Goal: Navigation & Orientation: Find specific page/section

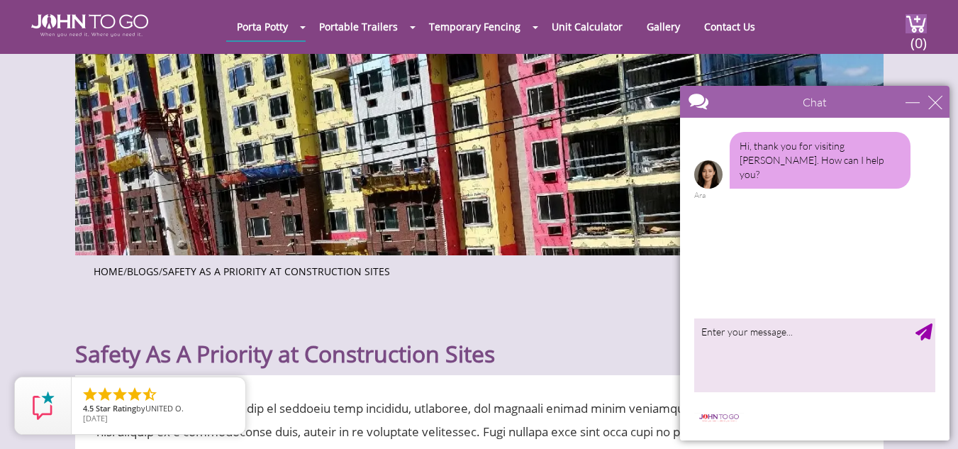
scroll to position [142, 0]
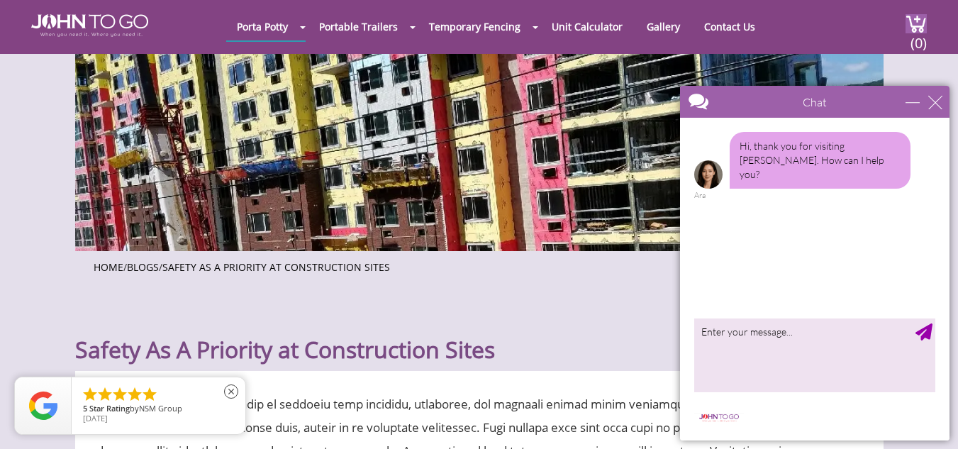
click at [175, 413] on span "NSM Group" at bounding box center [160, 408] width 43 height 11
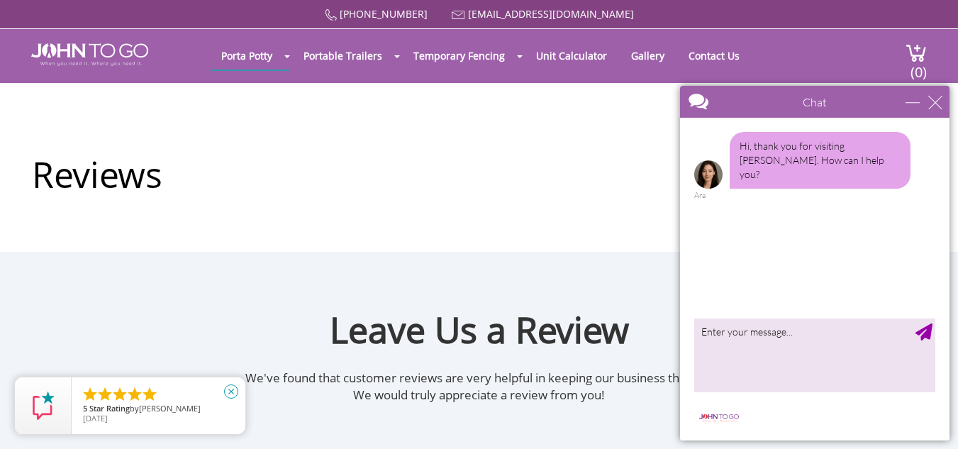
click at [230, 387] on icon "close" at bounding box center [231, 391] width 14 height 14
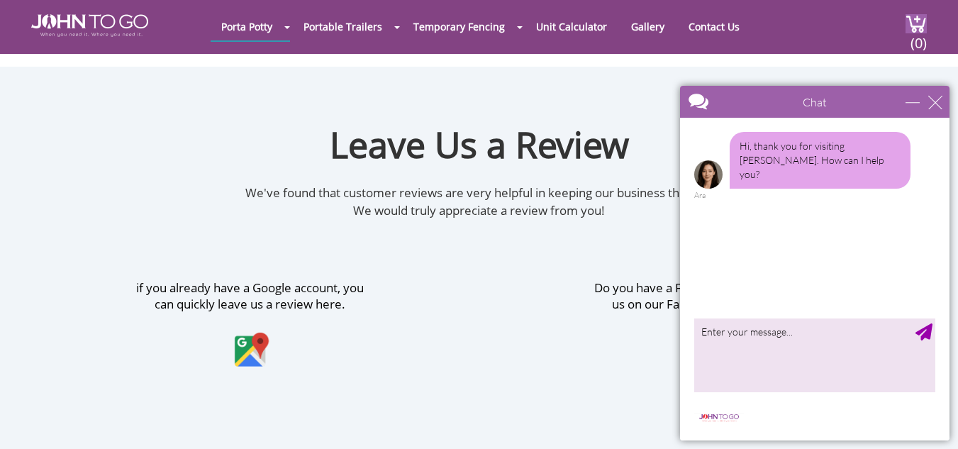
scroll to position [142, 0]
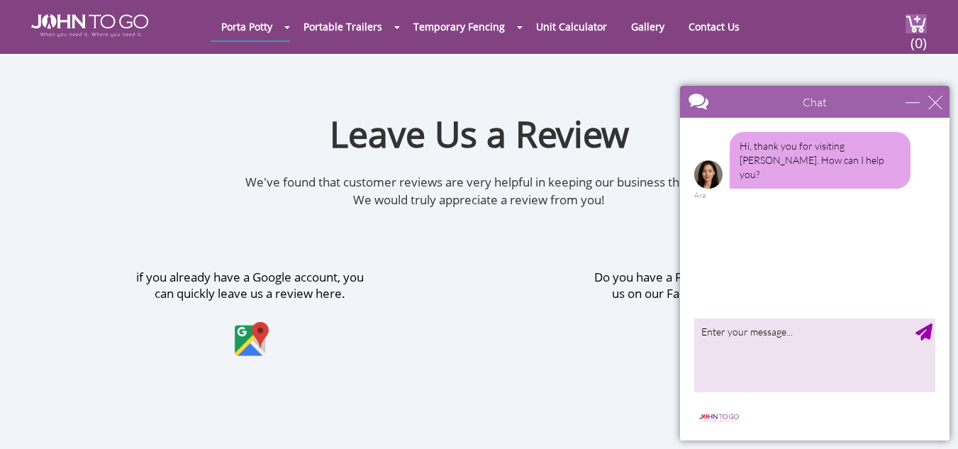
click at [121, 418] on span "[DATE]" at bounding box center [158, 418] width 151 height 8
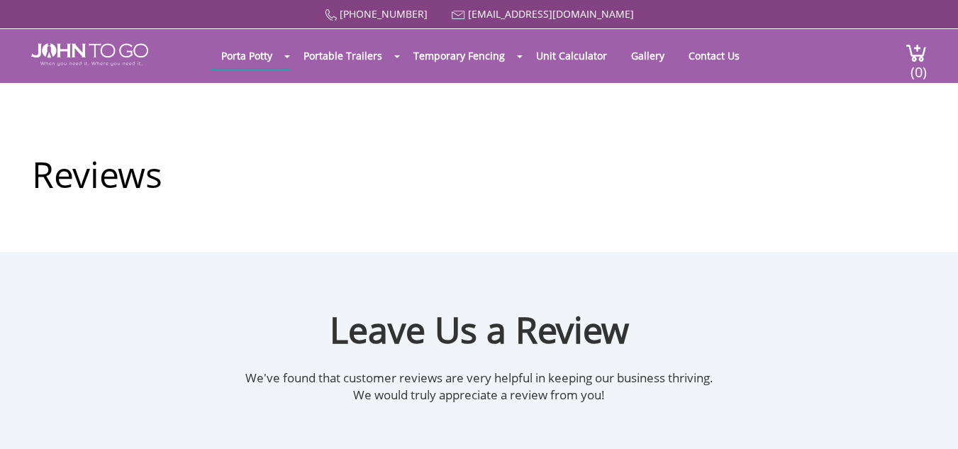
click at [140, 90] on div "Reviews" at bounding box center [479, 167] width 914 height 169
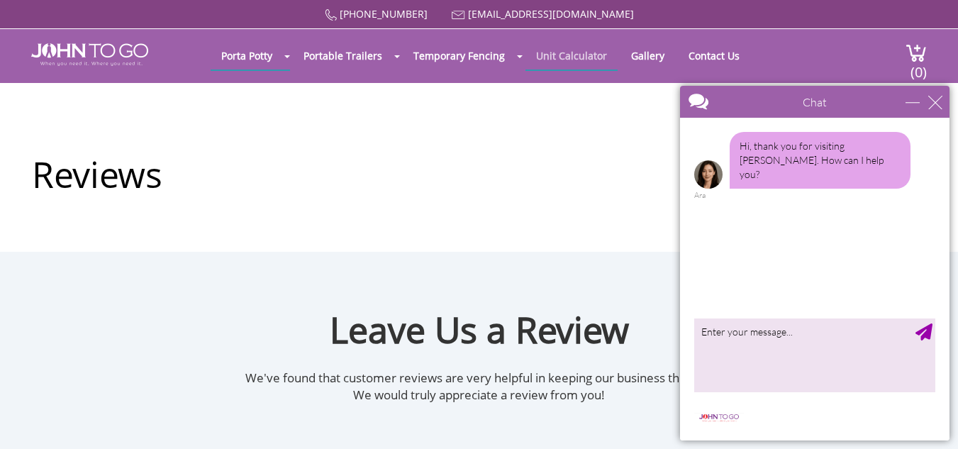
click at [581, 59] on link "Unit Calculator" at bounding box center [571, 56] width 92 height 28
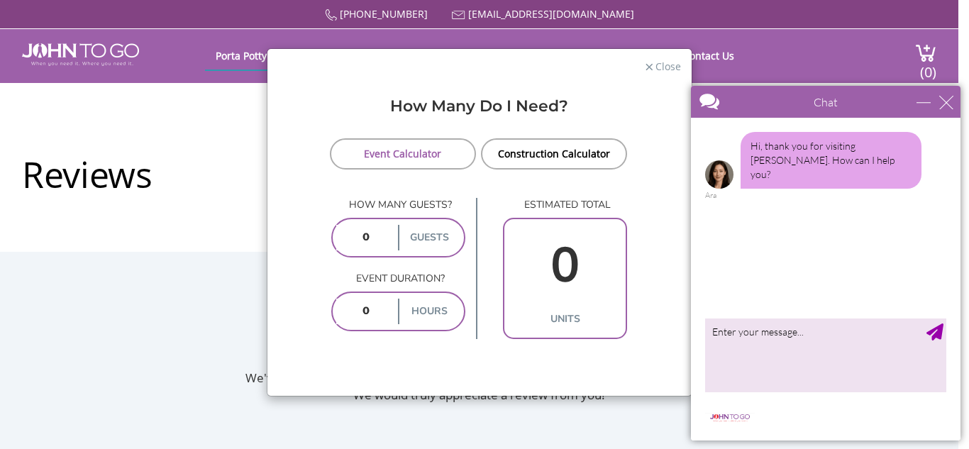
click at [672, 65] on span "Close" at bounding box center [667, 64] width 27 height 13
